Goal: Communication & Community: Answer question/provide support

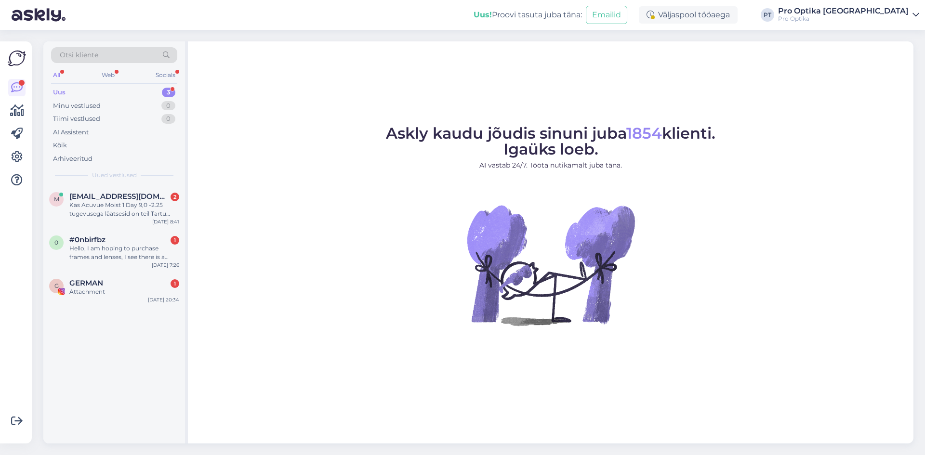
drag, startPoint x: 642, startPoint y: 368, endPoint x: 724, endPoint y: 389, distance: 84.8
click at [642, 367] on div "Askly kaudu jõudis sinuni juba 1854 klienti. Igaüks loeb. AI vastab 24/7. Tööta…" at bounding box center [551, 242] width 726 height 402
click at [113, 286] on div "GERMAN 1" at bounding box center [124, 283] width 110 height 9
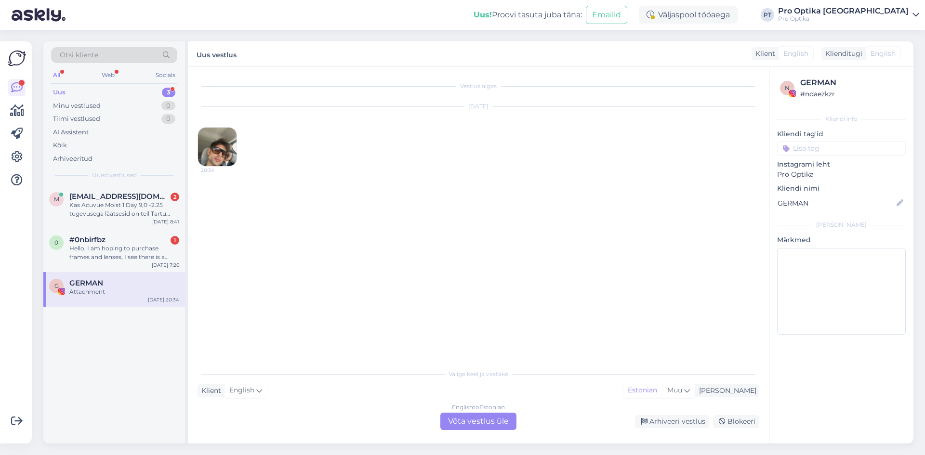
click at [659, 429] on div "English to Estonian Võta vestlus üle Arhiveeri vestlus Blokeeri" at bounding box center [479, 421] width 562 height 17
click at [658, 427] on div "Arhiveeri vestlus" at bounding box center [672, 421] width 74 height 13
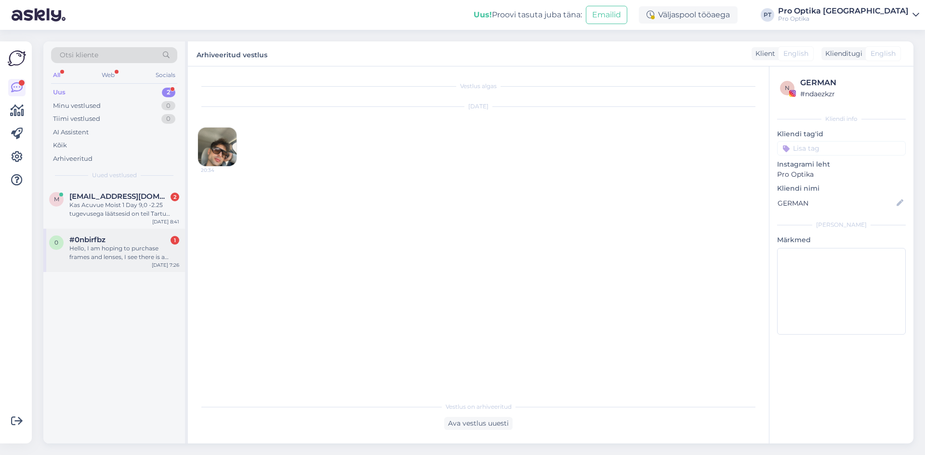
click at [115, 242] on div "#0nbirfbz 1" at bounding box center [124, 240] width 110 height 9
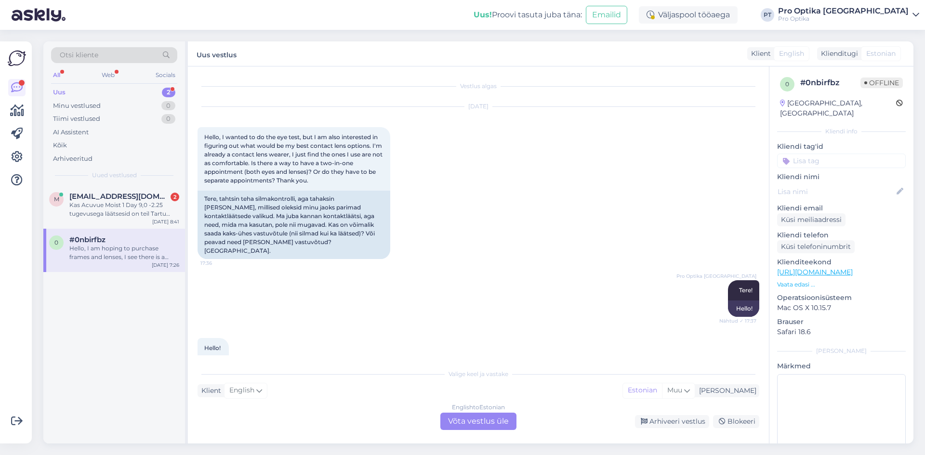
scroll to position [1108, 0]
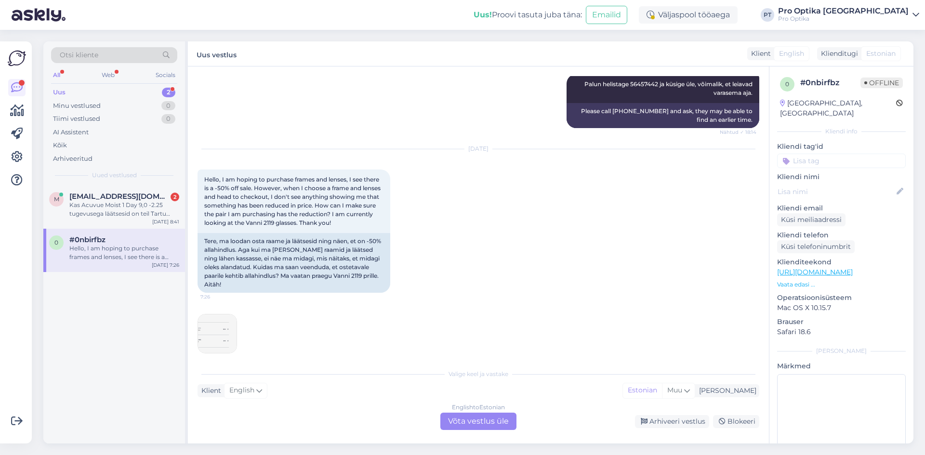
click at [223, 315] on img at bounding box center [217, 334] width 39 height 39
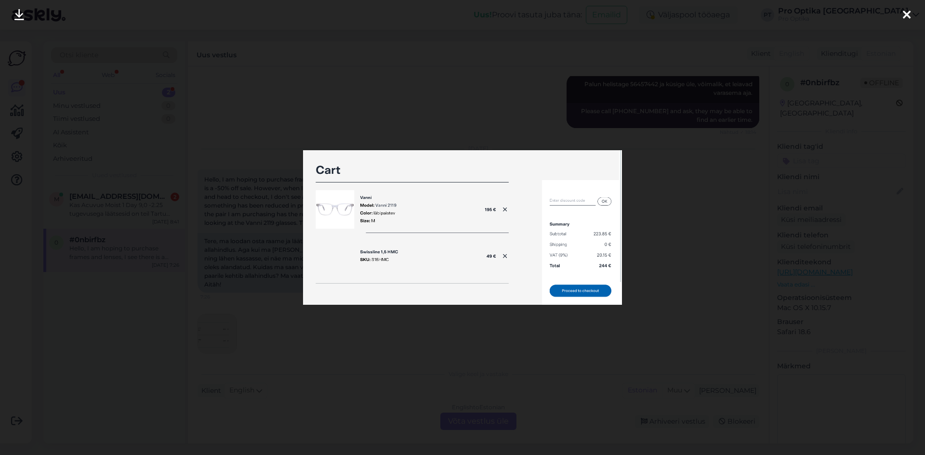
click at [464, 321] on div at bounding box center [462, 227] width 925 height 455
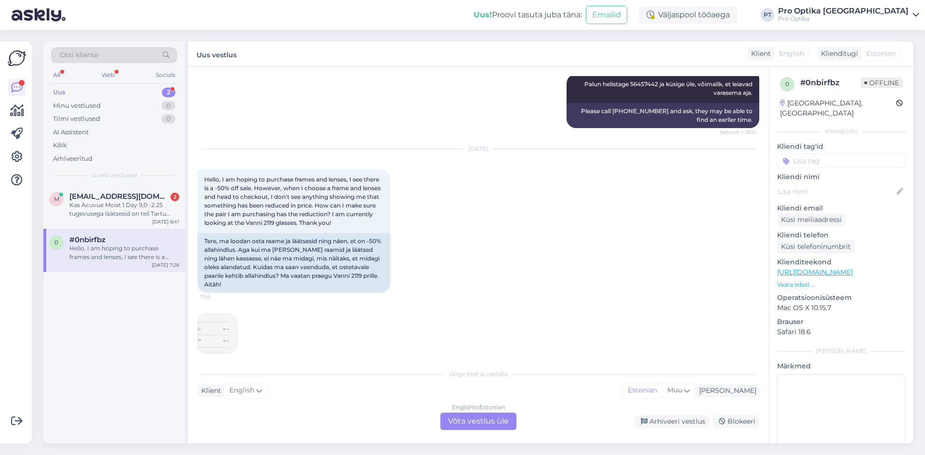
click at [463, 423] on div "English to Estonian Võta vestlus üle" at bounding box center [478, 421] width 76 height 17
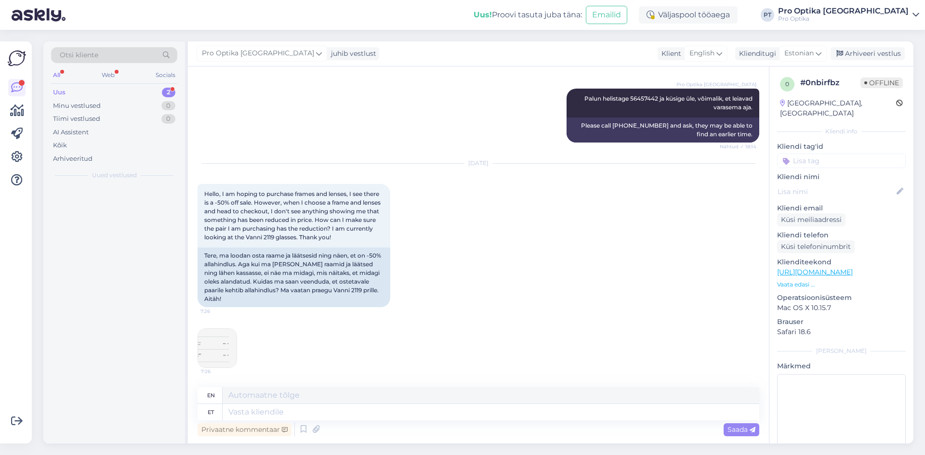
scroll to position [1085, 0]
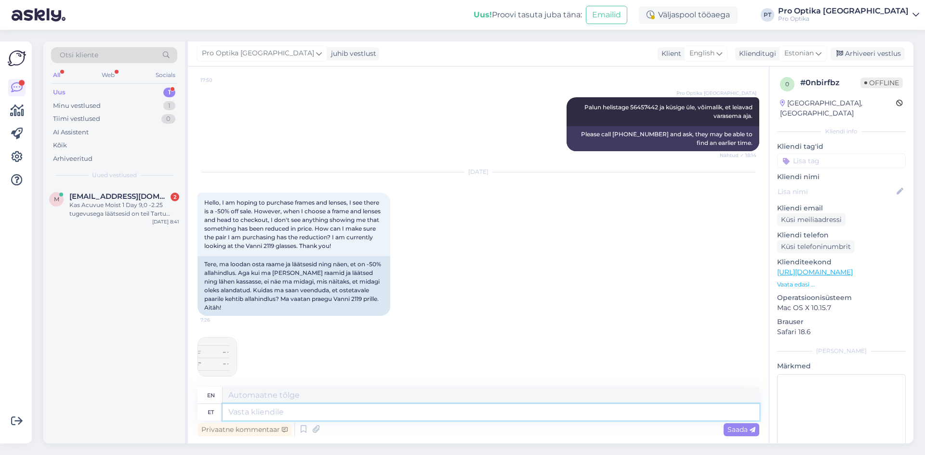
click at [278, 415] on textarea at bounding box center [491, 412] width 537 height 16
type textarea "Tere!"
type textarea "Hello!"
type textarea "Tere!"
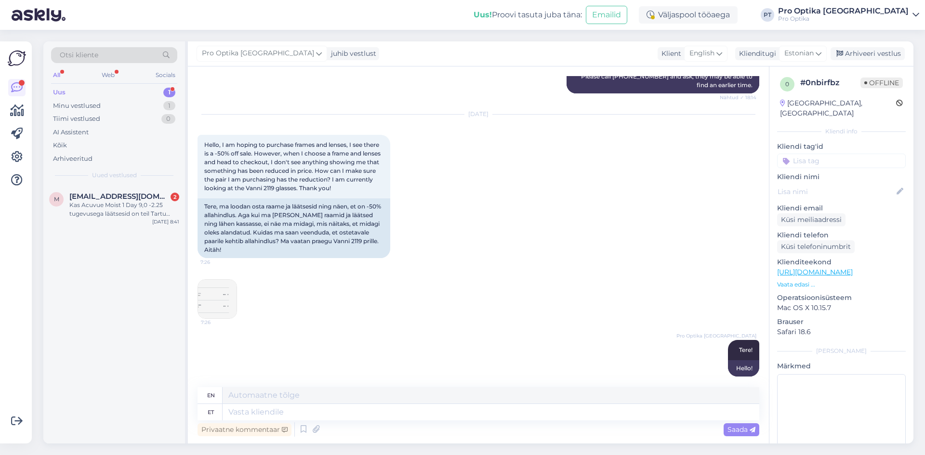
click at [220, 303] on img at bounding box center [217, 299] width 39 height 39
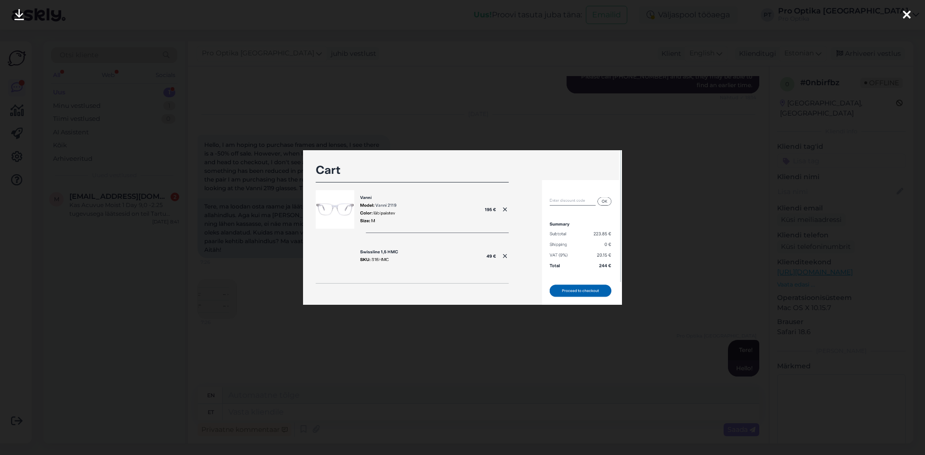
click at [617, 342] on div at bounding box center [462, 227] width 925 height 455
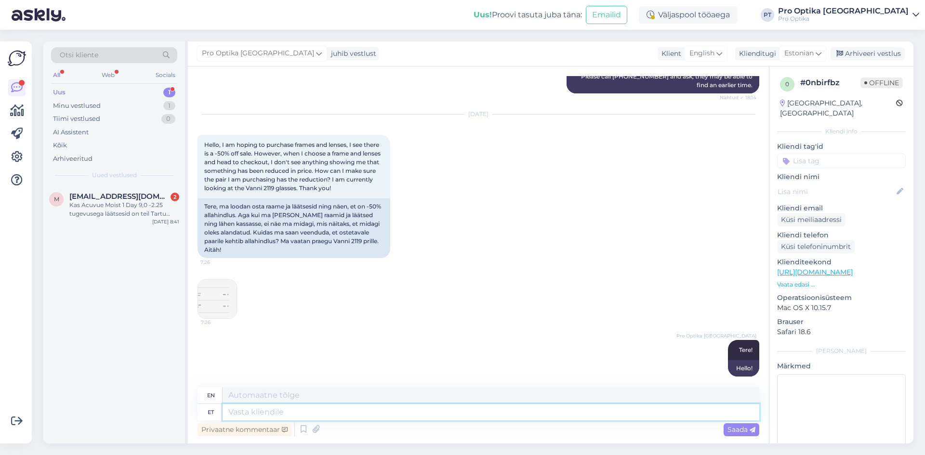
click at [333, 414] on textarea at bounding box center [491, 412] width 537 height 16
type textarea "Kui t"
type textarea "If"
type textarea "Kui te"
type textarea "If you"
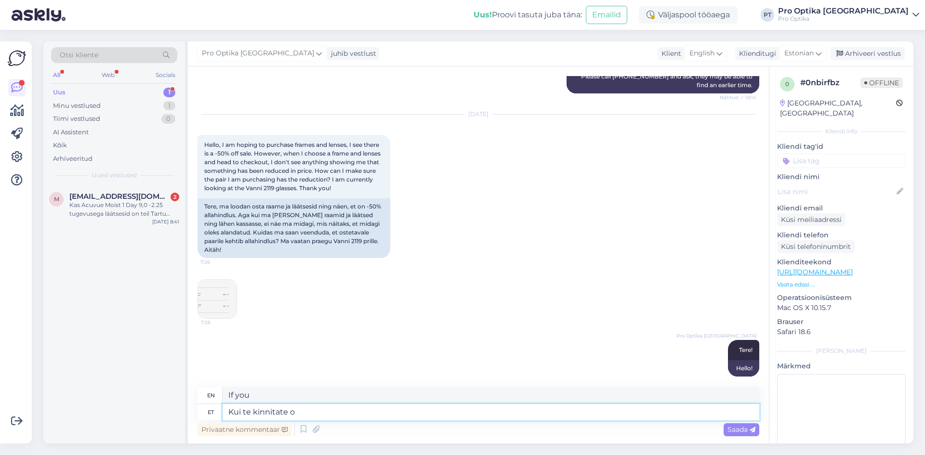
type textarea "Kui te kinnitate om"
type textarea "If you confirm"
type textarea "Kui te kinnitate oma va"
type textarea "If you confirm your"
type textarea "Kui te kinnitate oma valiku ja"
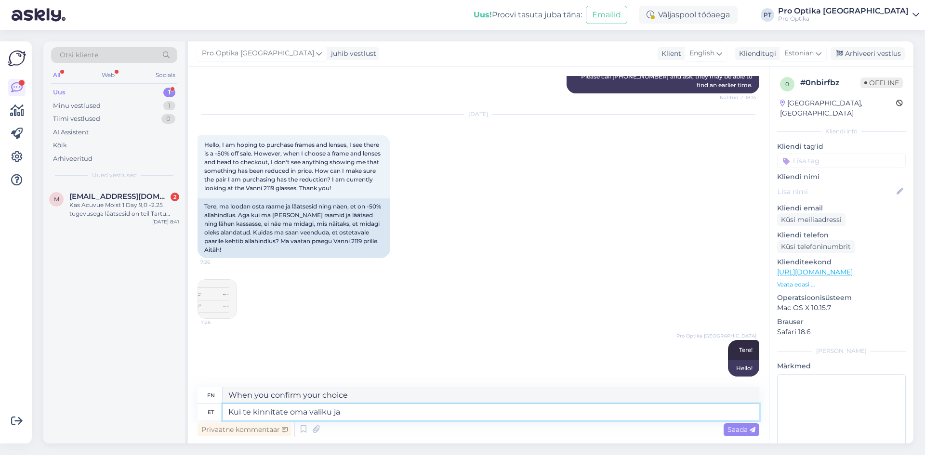
type textarea "If you confirm your choice and"
type textarea "Kui te kinnitate oma valiku"
type textarea "When you confirm your choice"
type textarea "Kui te kinnitate oma valiku, s"
type textarea "If you confirm your choice,"
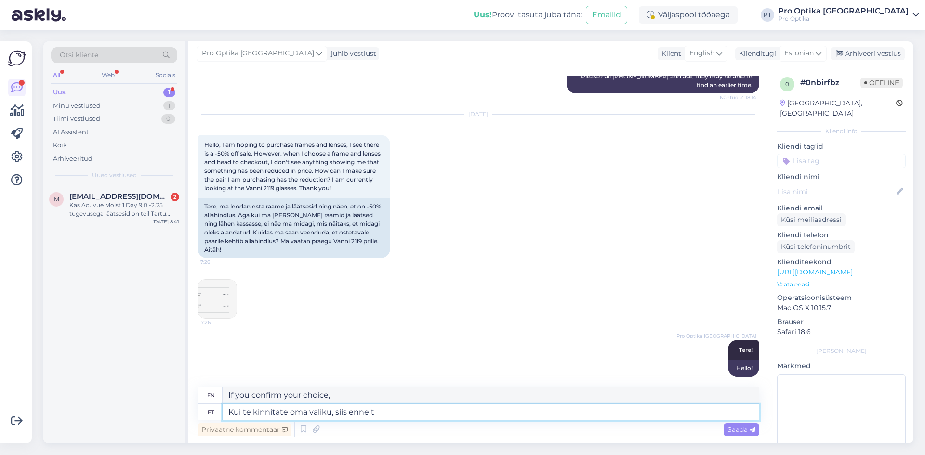
type textarea "Kui te kinnitate oma valiku, siis enne ta"
type textarea "If you confirm your choice, then before"
type textarea "Kui te kinnitate oma valiku, siis enne tasumist n"
type textarea "If you confirm your choice, before paying"
type textarea "Kui te kinnitate oma valiku, siis enne tasumist näete os"
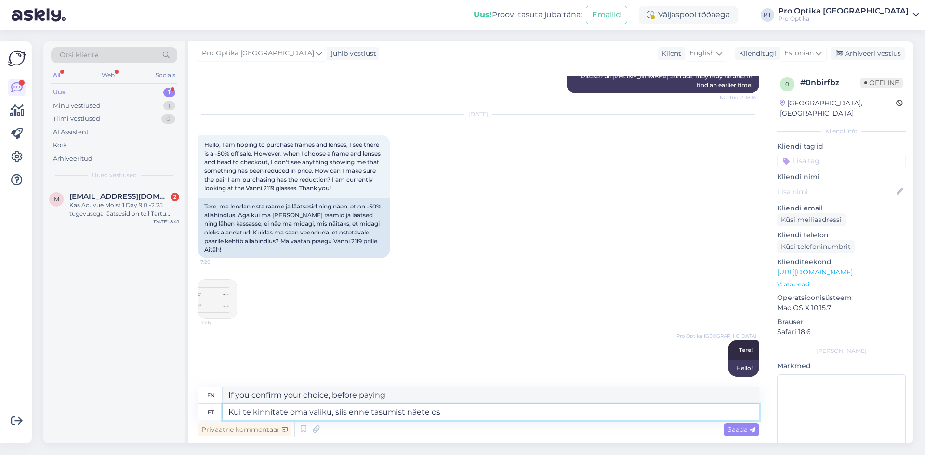
type textarea "If you confirm your choice, you will see before payment"
type textarea "Kui te kinnitate oma valiku, siis enne tasumist näete ostukorvis k"
type textarea "If you confirm your choice, you will see in the shopping cart before payment."
type textarea "Kui te kinnitate oma valiku, siis enne tasumist näete ostukorvis kummale too"
type textarea "If you confirm your choice, you will see in the shopping cart which one you wan…"
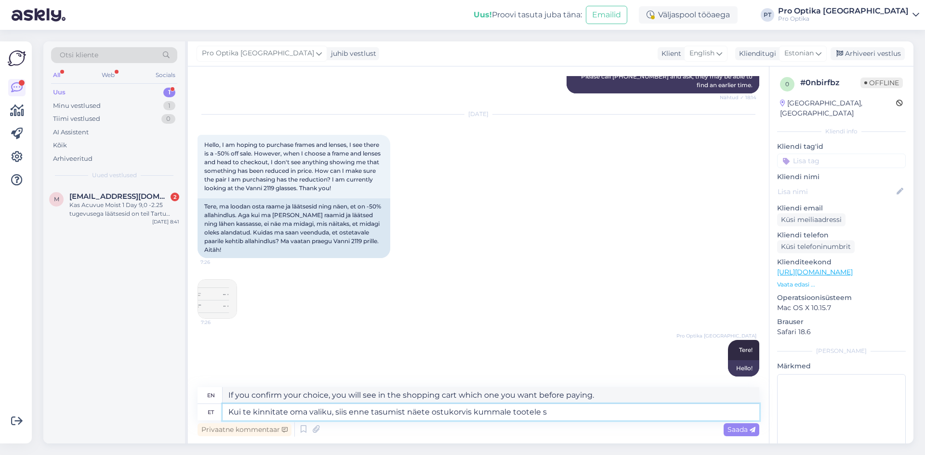
type textarea "Kui te kinnitate oma valiku, siis enne tasumist näete ostukorvis kummale tootel…"
type textarea "If you confirm your choice, you will see which product you are interested in in…"
type textarea "Kui te kinnitate oma valiku, siis enne tasumist näete ostukorvis kummale tootel…"
type textarea "If you confirm your choice, you will see in the shopping cart which product has…"
type textarea "Kui te kinnitate oma valiku, siis enne tasumist näete ostukorvis kummale tootel…"
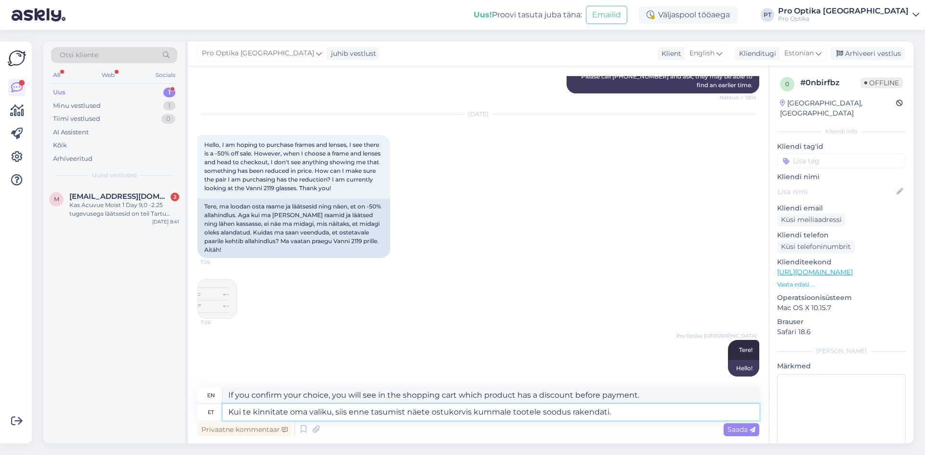
type textarea "If you confirm your choice, you will see in the shopping cart which product the…"
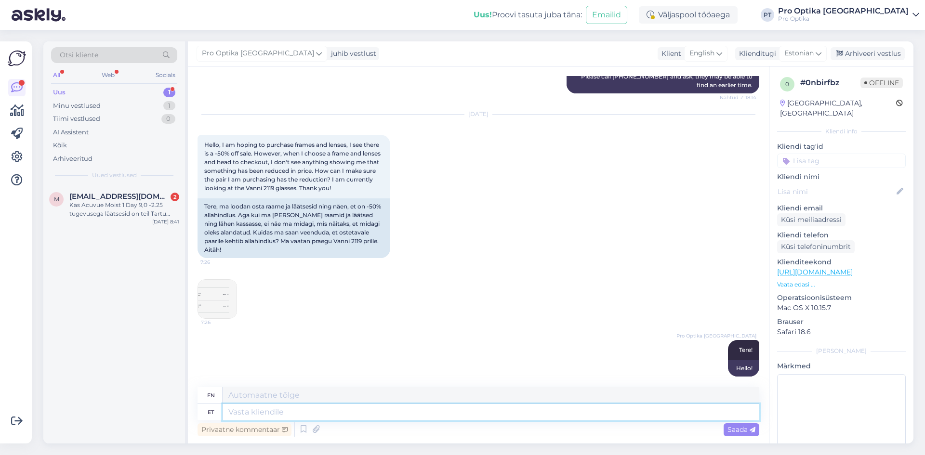
scroll to position [1218, 0]
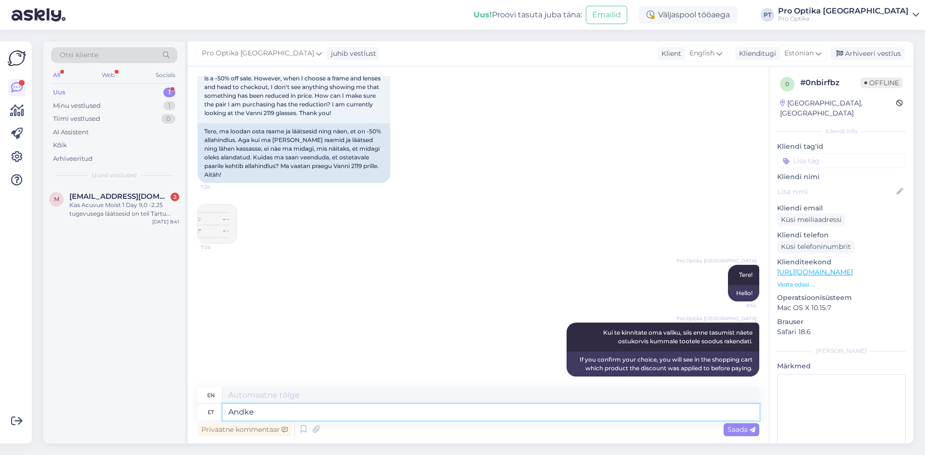
type textarea "Andke"
type textarea "Give"
type textarea "Andke palun m"
type textarea "Please give"
type textarea "Andke [PERSON_NAME] k"
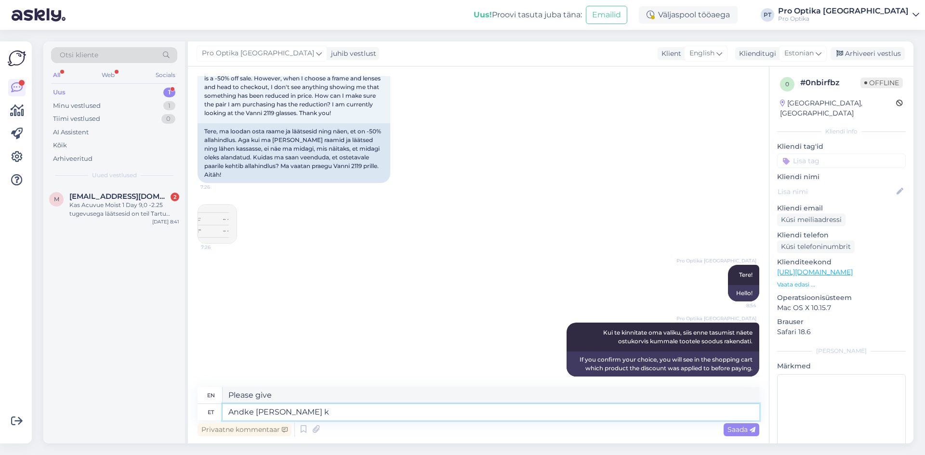
type textarea "Please let me know."
type textarea "Andke palun [PERSON_NAME] mi"
type textarea "Please let me know if"
type textarea "Andke palun [PERSON_NAME] midagi j"
type textarea "Please let me know if anything"
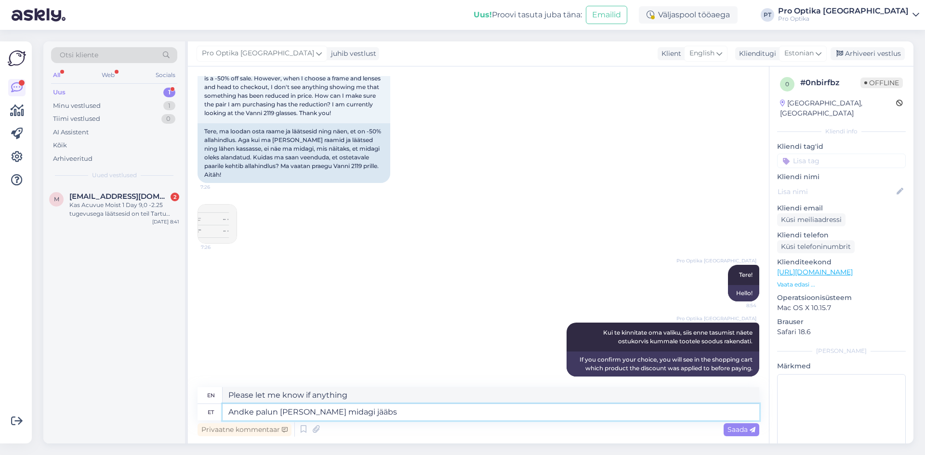
type textarea "Andke palun [PERSON_NAME] midagi jääbs"
type textarea "Please let me know if anything is missing."
type textarea "Andke palun [PERSON_NAME] midagi jääb s"
type textarea "Please let me know if anything is left."
type textarea "Andke palun [PERSON_NAME] midagi jääb segaseks"
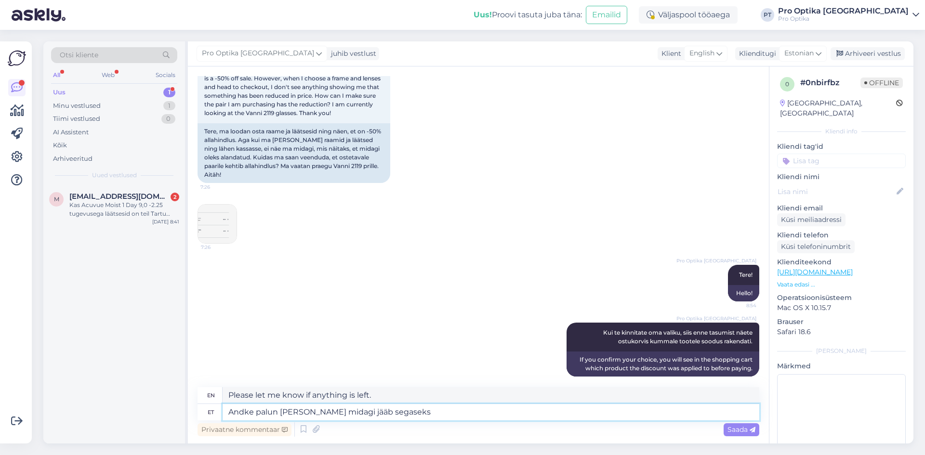
type textarea "Please let me know if anything is confusing."
type textarea "Andke palun [PERSON_NAME] midagi jääb segaseks või"
type textarea "Please let me know if anything is confusing or"
type textarea "Andke palun [PERSON_NAME] midagi jääb segaseks või e"
type textarea "Please let me know if anything is unclear or if"
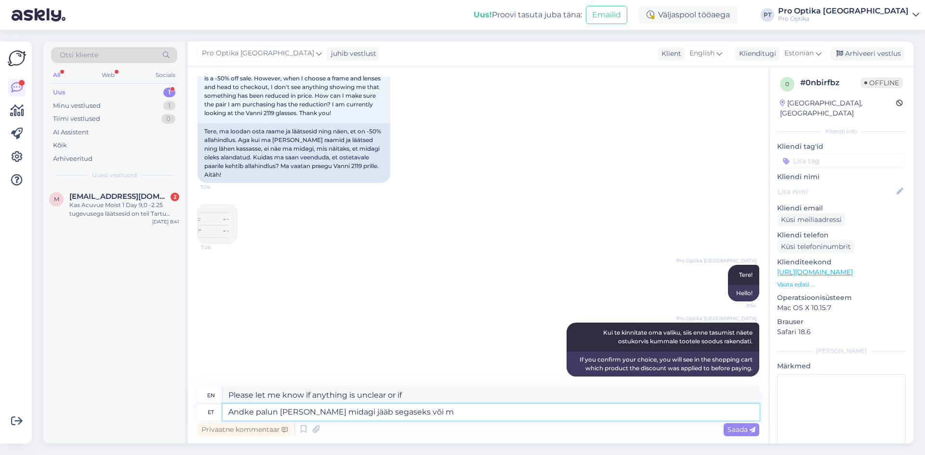
type textarea "Andke palun [PERSON_NAME] midagi jääb segaseks või me"
type textarea "Please let me know if anything is confusing or"
type textarea "Andke palun [PERSON_NAME] midagi jääb segaseks või me sa"
type textarea "Please let us know if anything is unclear or if we"
type textarea "Andke palun [PERSON_NAME] midagi jääb segaseks või me saame k"
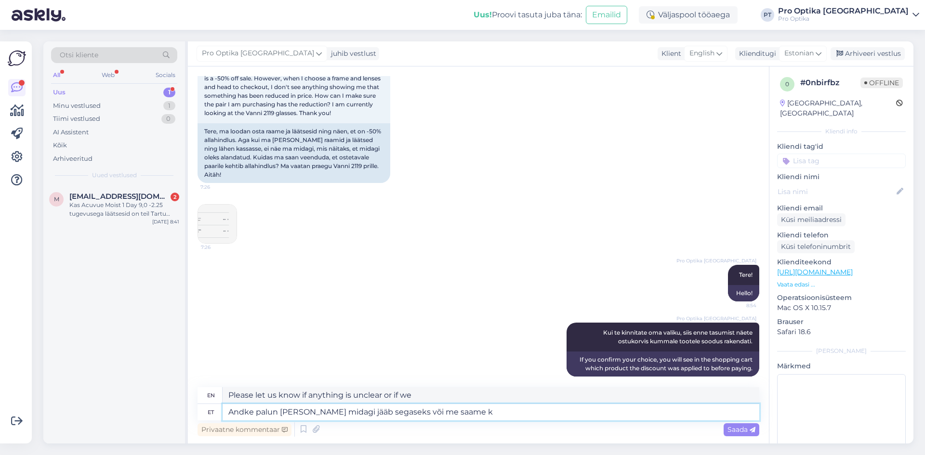
type textarea "Please let us know if anything is unclear or we can"
type textarea "Andke palun [PERSON_NAME] midagi jääb segaseks või me saame kuidagi ab"
type textarea "Please let me know if anything is unclear or if we can help somehow."
type textarea "Andke palun [PERSON_NAME] midagi jääb segaseks või me saame kuidagi abiks ol"
type textarea "Please let me know if anything is unclear or if we can be of any help."
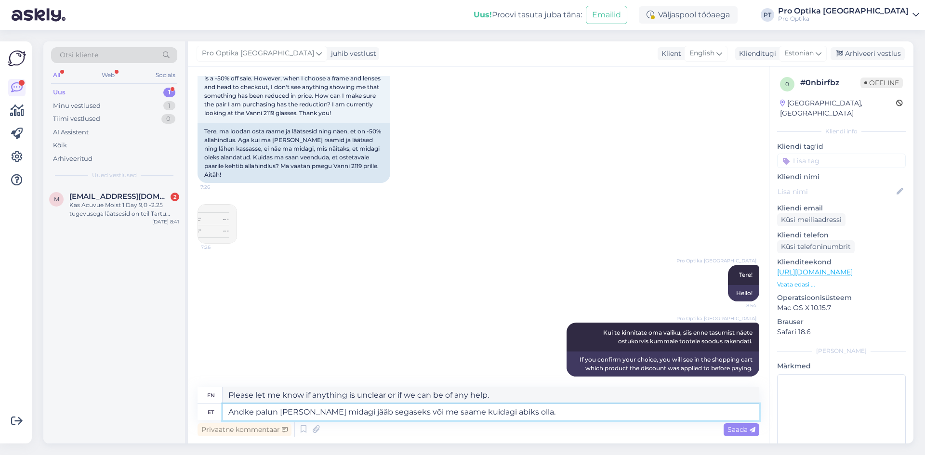
type textarea "Andke palun [PERSON_NAME] midagi jääb segaseks või me saame kuidagi abiks olla."
type textarea "Please let us know if anything is unclear or if we can be of any help."
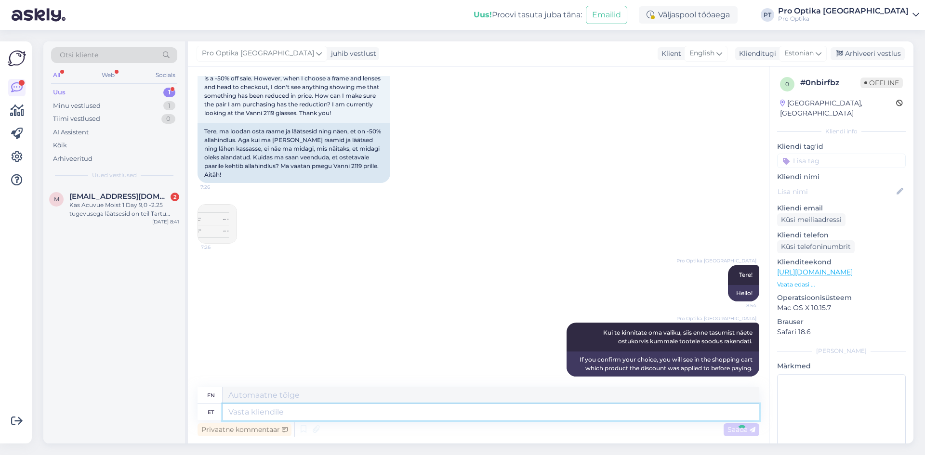
scroll to position [1294, 0]
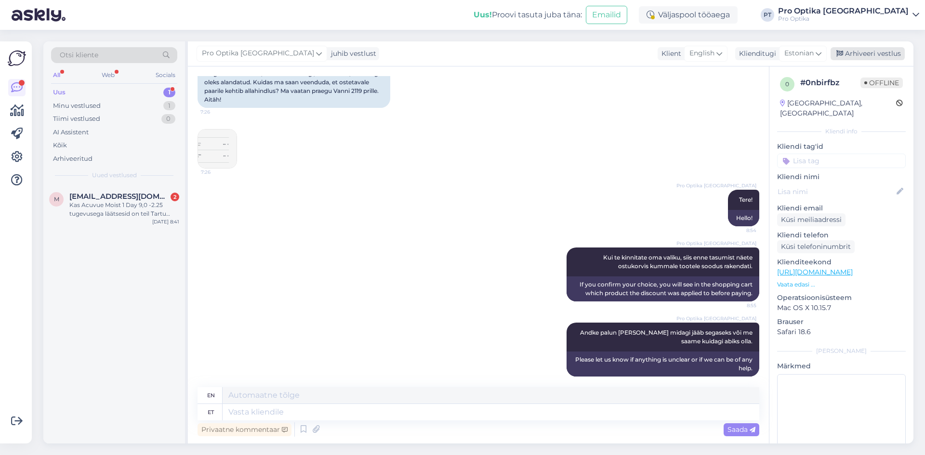
click at [838, 50] on div "Arhiveeri vestlus" at bounding box center [868, 53] width 74 height 13
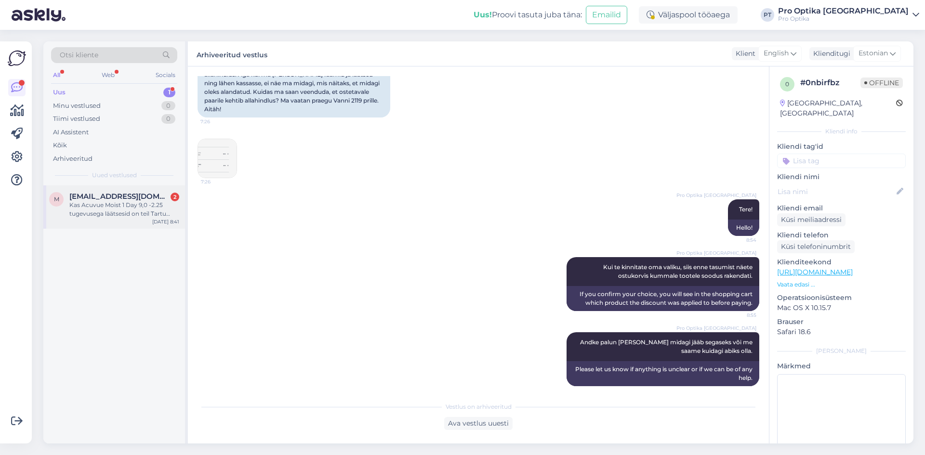
click at [154, 222] on div "[DATE] 8:41" at bounding box center [165, 221] width 27 height 7
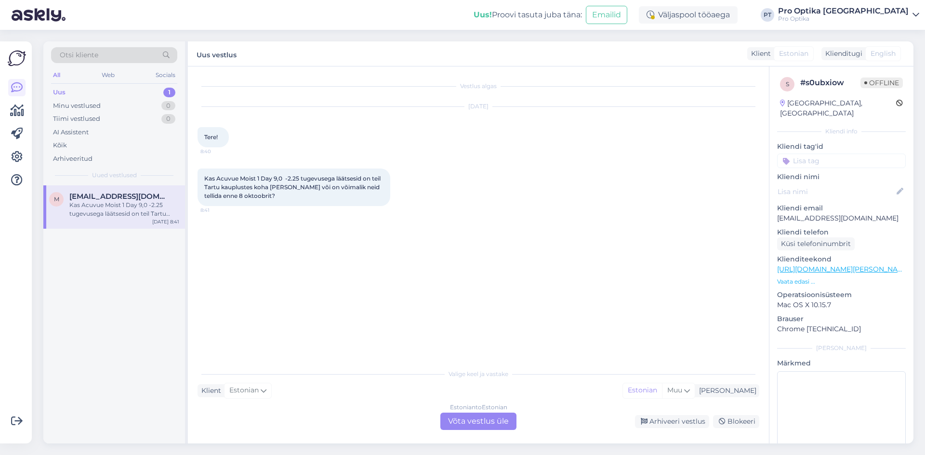
click at [482, 421] on div "Estonian to Estonian Võta vestlus üle" at bounding box center [478, 421] width 76 height 17
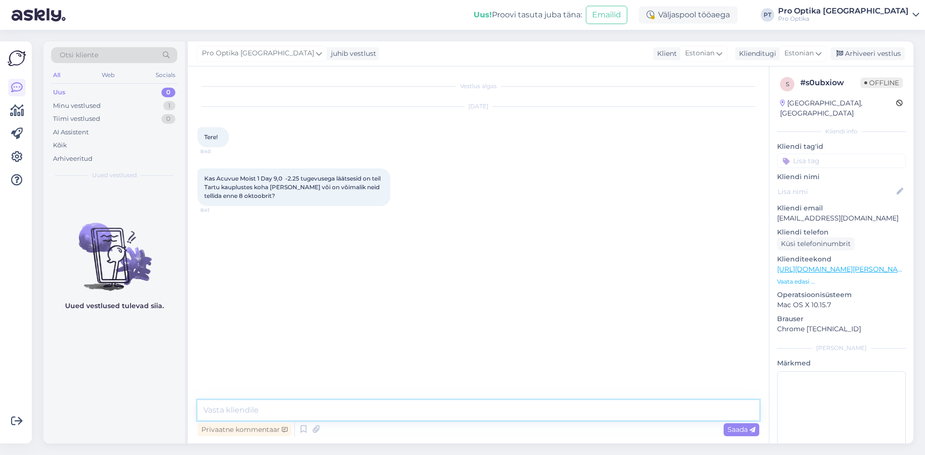
click at [380, 404] on textarea at bounding box center [479, 410] width 562 height 20
type textarea "Tere! [PERSON_NAME], et tunnete huvi meie toodete vastu. Neid kontaktläätsesid …"
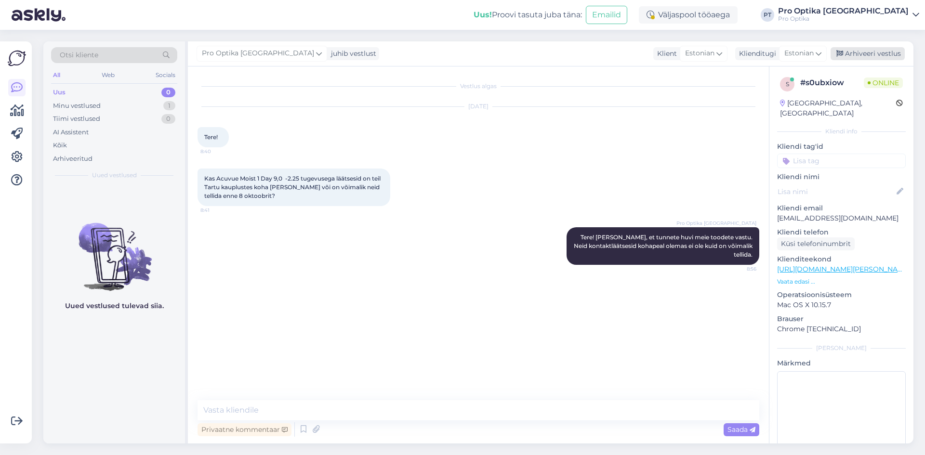
click at [875, 56] on div "Arhiveeri vestlus" at bounding box center [868, 53] width 74 height 13
